Goal: Task Accomplishment & Management: Manage account settings

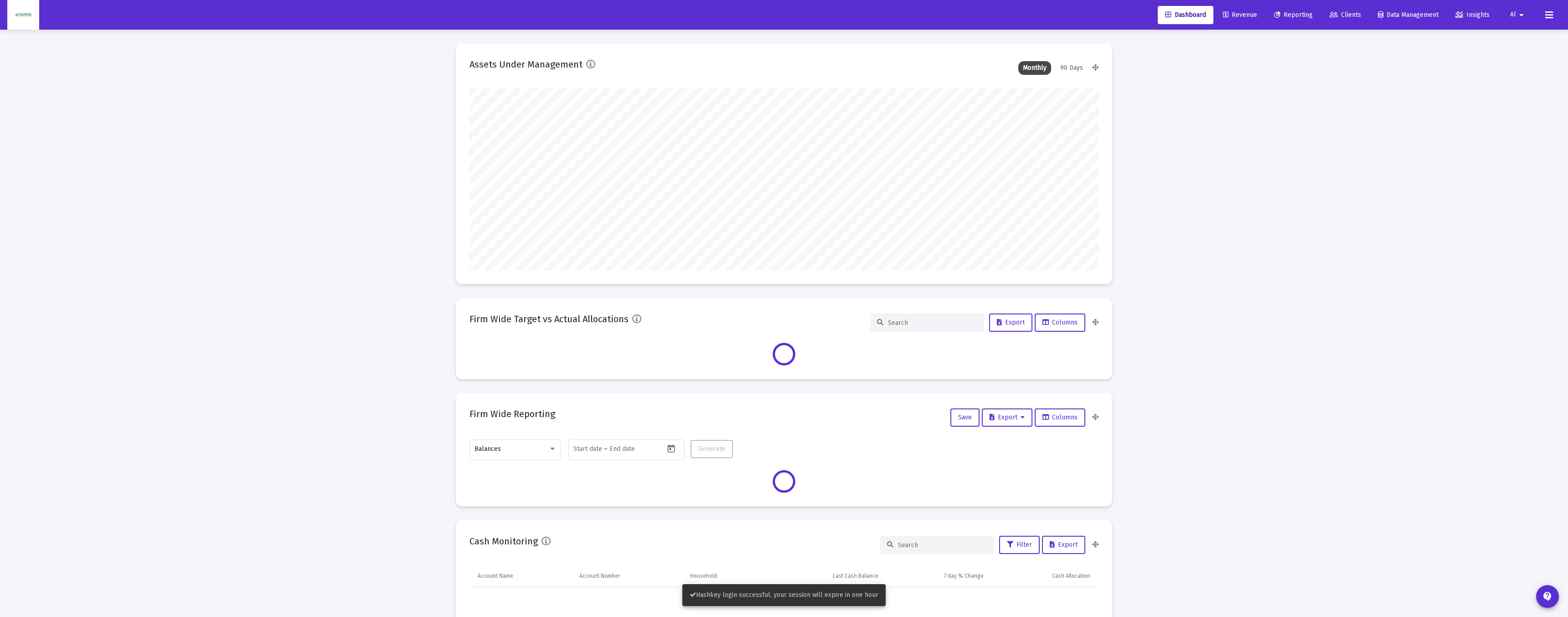
scroll to position [182, 339]
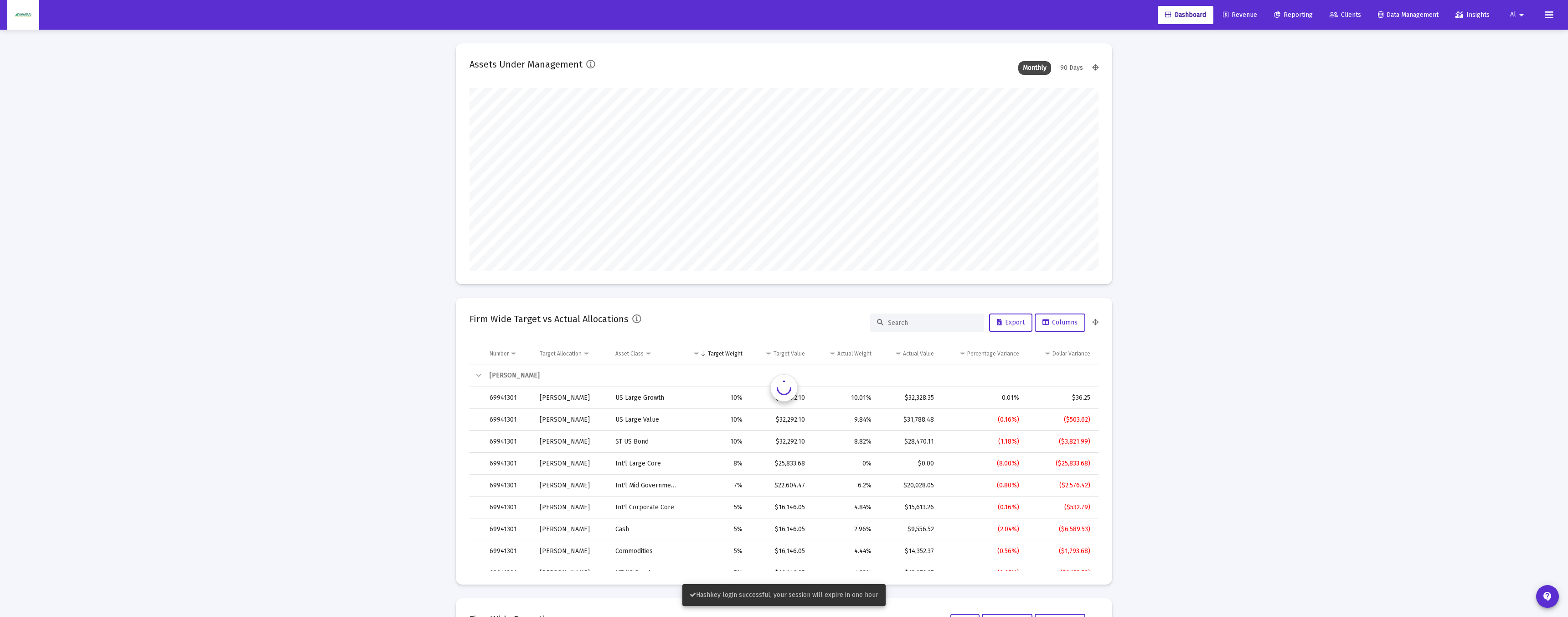
type input "[DATE]"
click at [1516, 12] on mat-icon "arrow_drop_down" at bounding box center [1521, 15] width 11 height 18
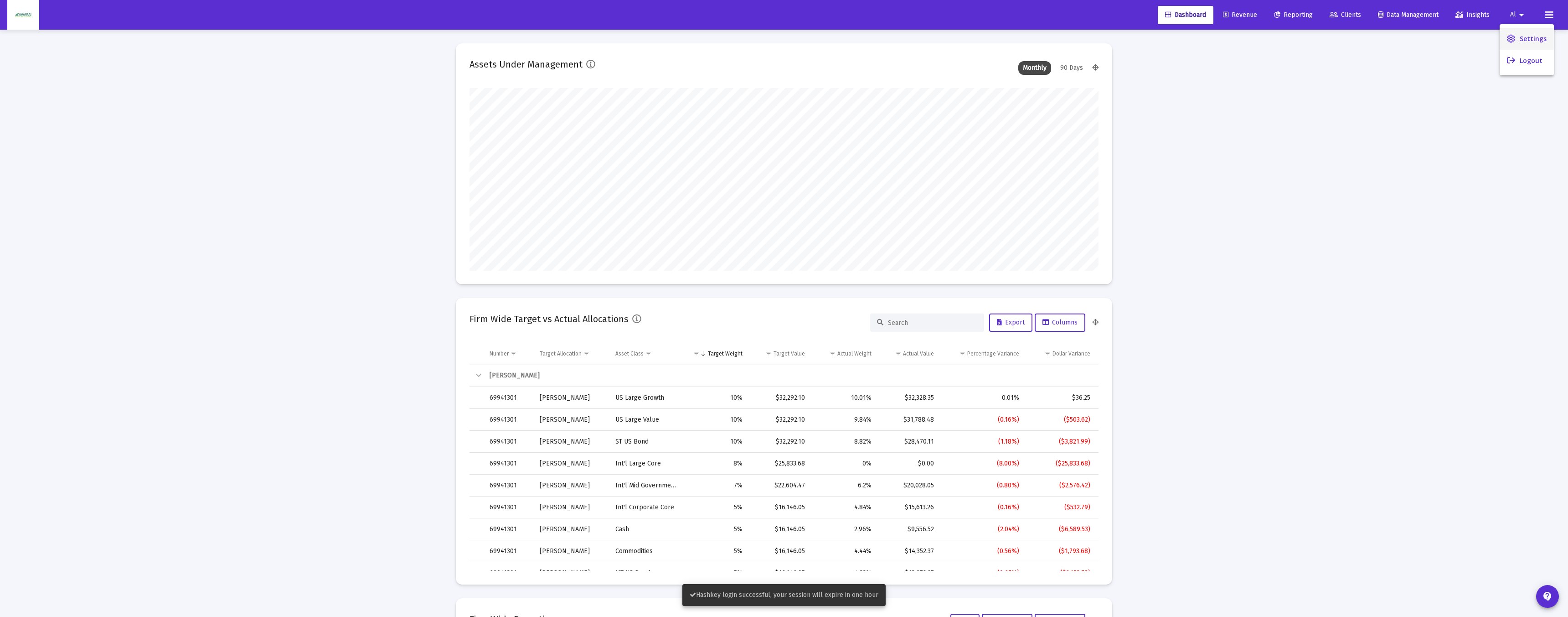
click at [1515, 37] on link "Settings" at bounding box center [1526, 38] width 54 height 22
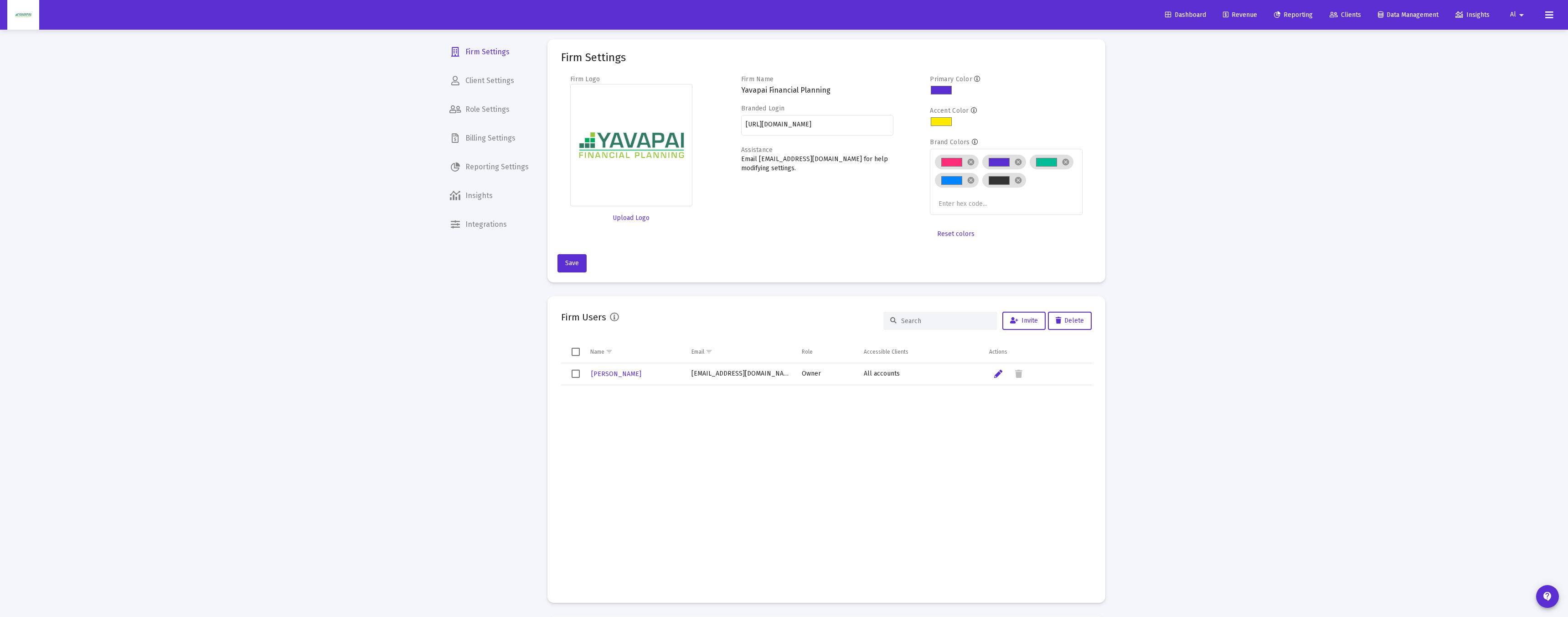
scroll to position [1, 0]
